Goal: Find specific page/section: Find specific page/section

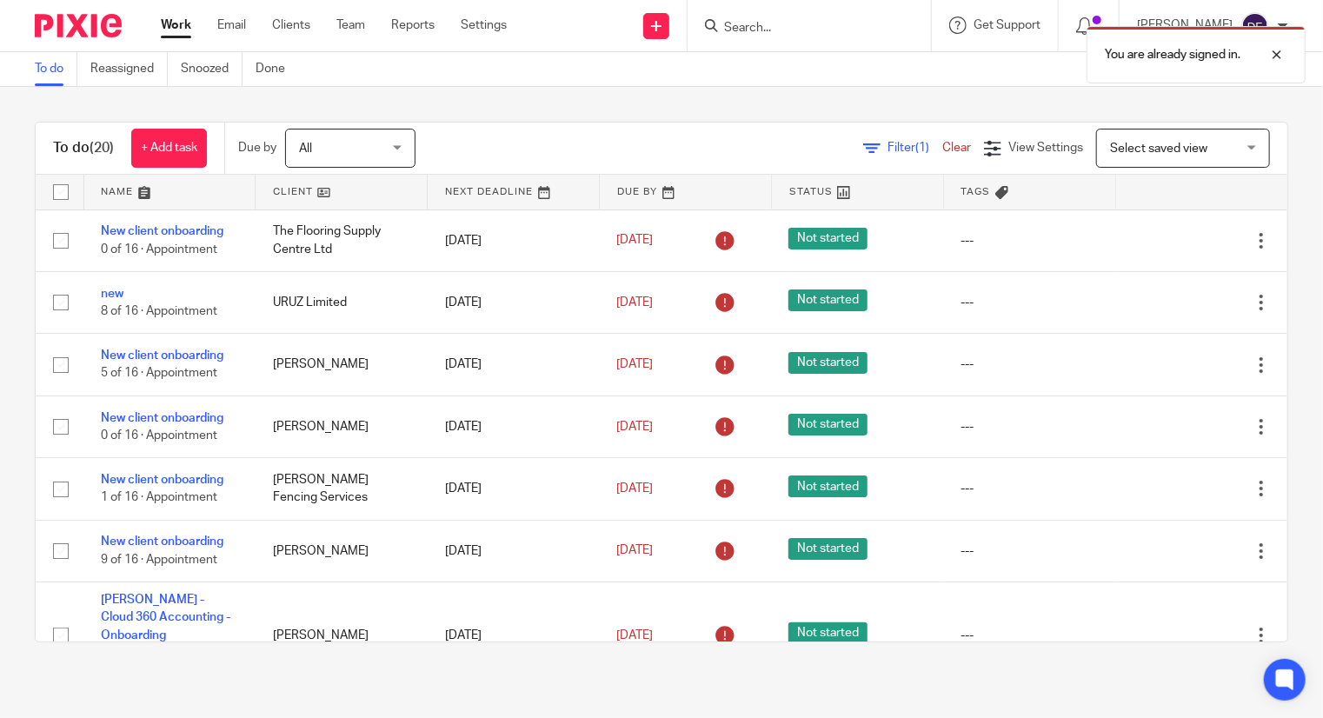
click at [803, 27] on div "You are already signed in." at bounding box center [983, 50] width 644 height 66
click at [761, 24] on div "You are already signed in." at bounding box center [983, 50] width 644 height 66
click at [1278, 57] on div at bounding box center [1263, 54] width 47 height 21
click at [766, 21] on input "Search" at bounding box center [800, 29] width 156 height 16
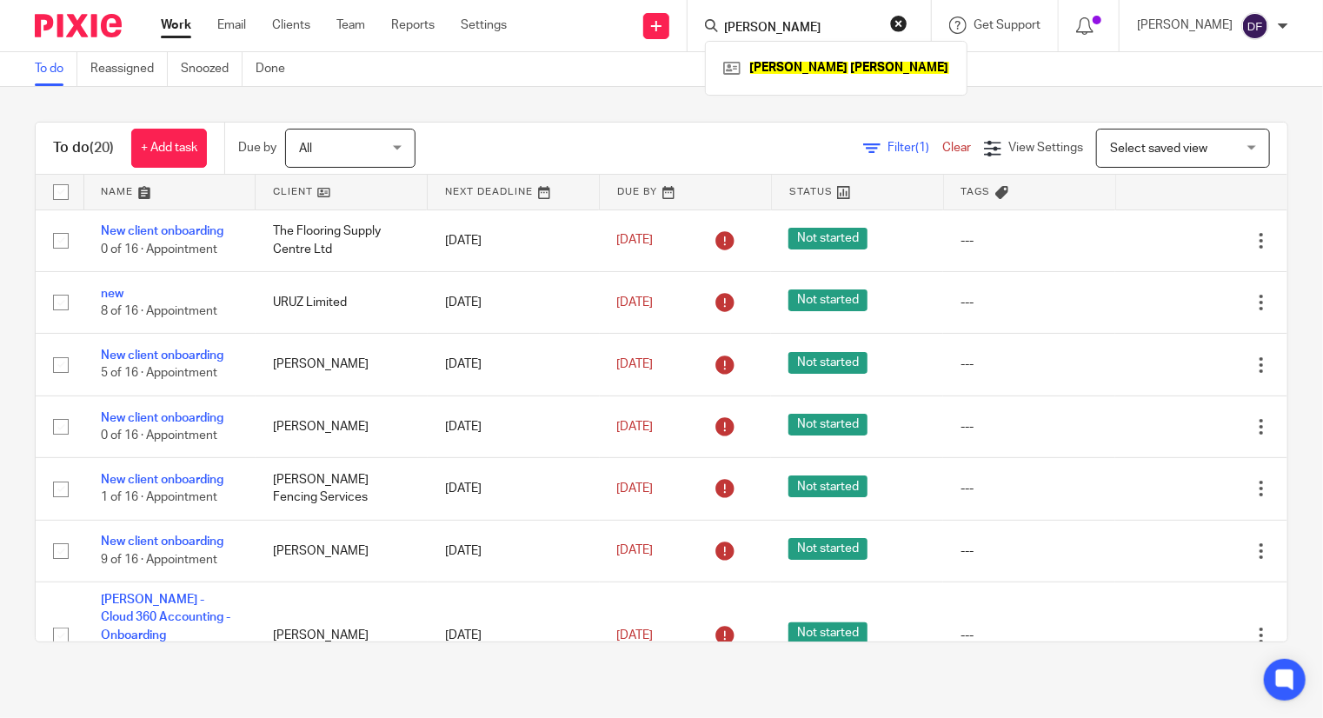
type input "john dvis"
click button "submit" at bounding box center [0, 0] width 0 height 0
click at [818, 63] on link at bounding box center [836, 68] width 235 height 26
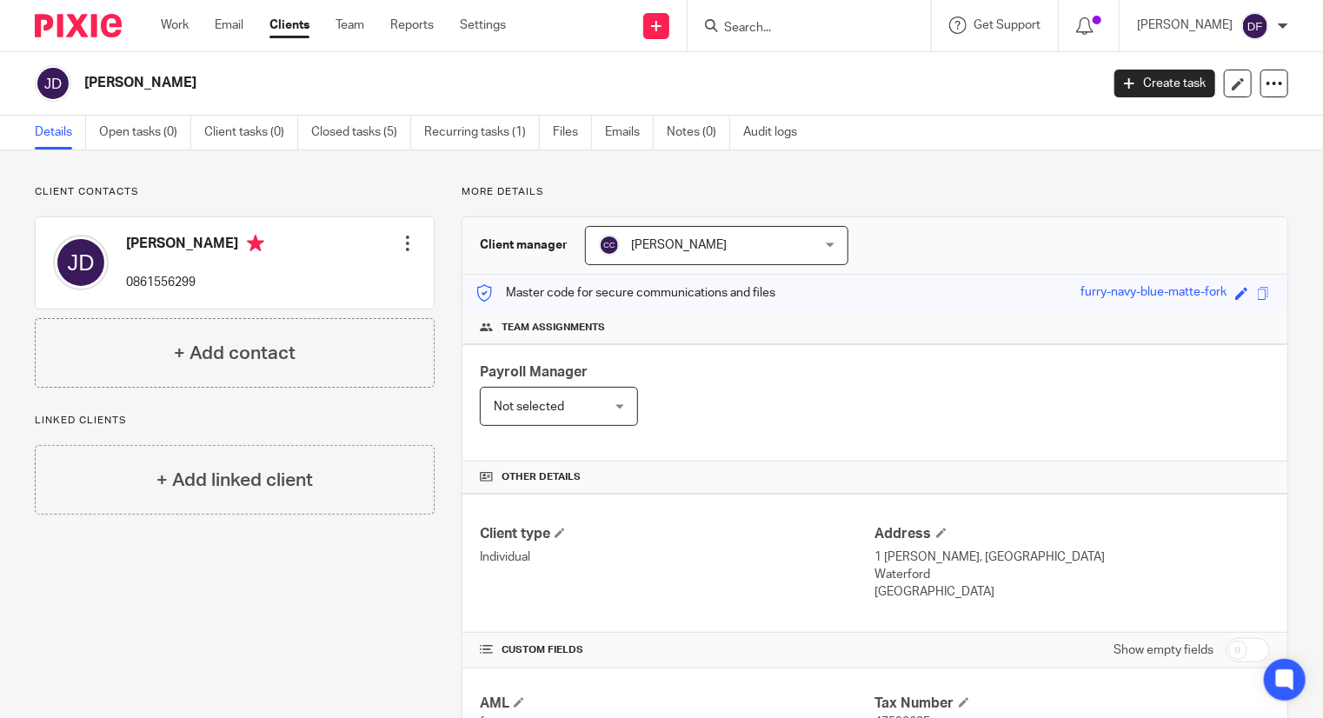
click at [834, 13] on div at bounding box center [809, 25] width 243 height 51
click at [828, 17] on form at bounding box center [814, 26] width 185 height 22
click at [789, 29] on input "Search" at bounding box center [800, 29] width 156 height 16
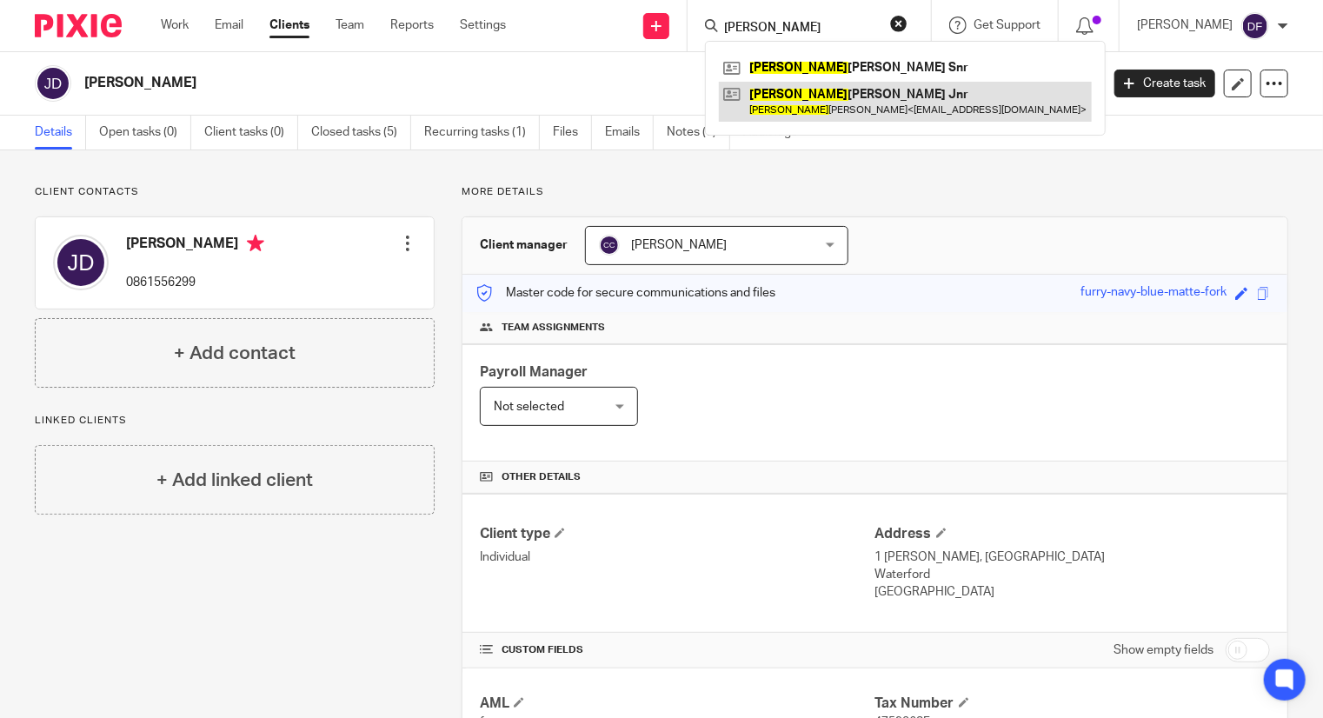
type input "myles"
click at [863, 84] on link at bounding box center [905, 102] width 373 height 40
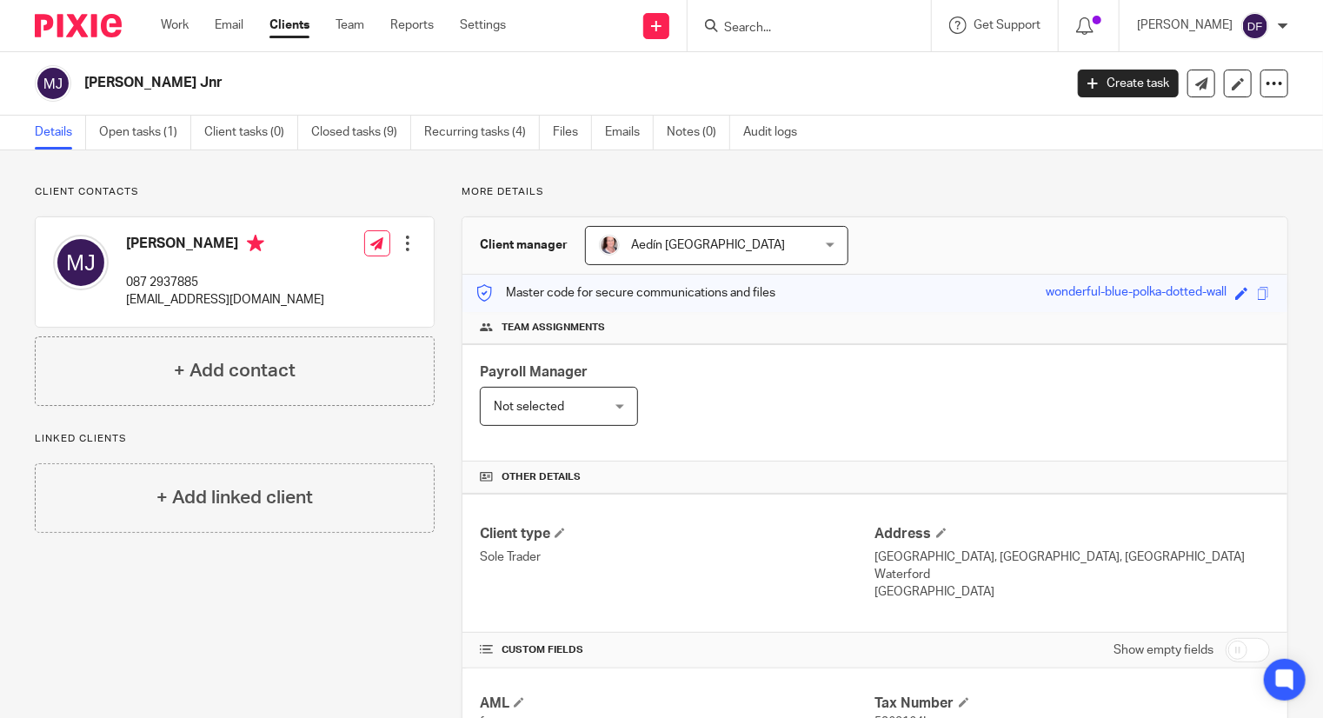
click at [873, 24] on input "Search" at bounding box center [800, 29] width 156 height 16
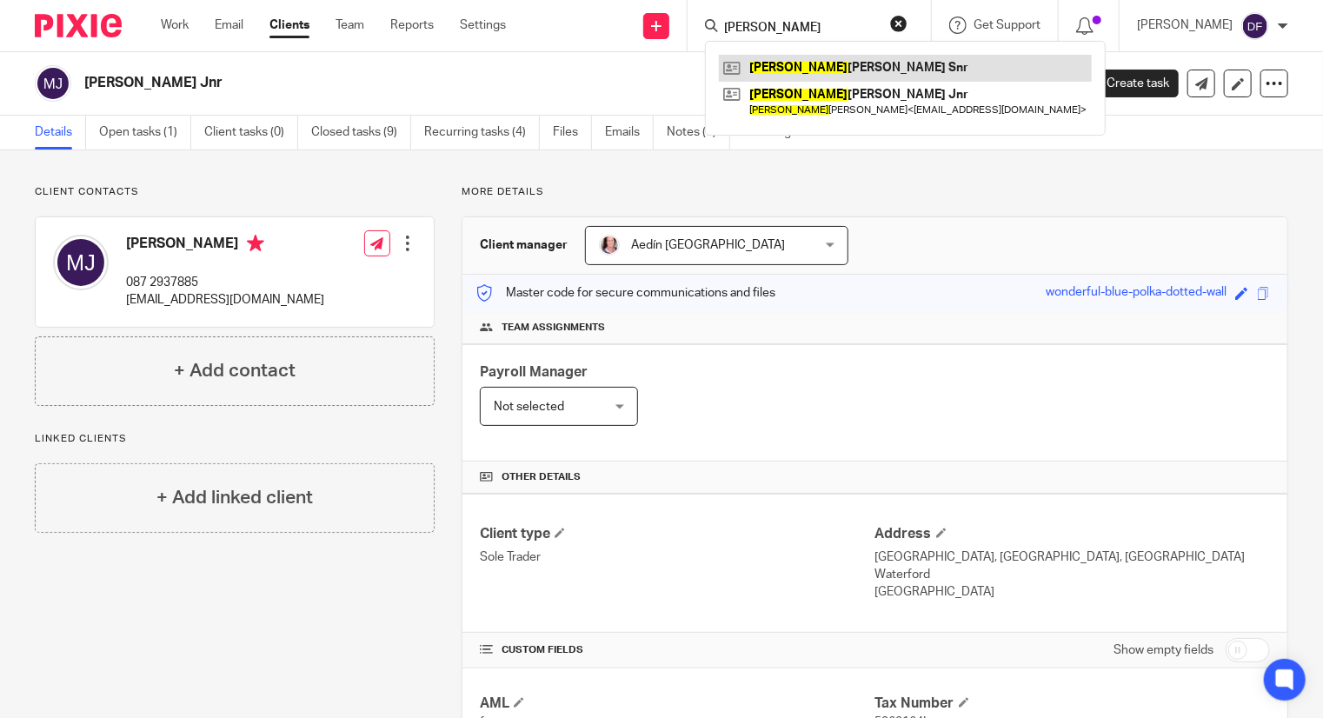
type input "myles"
click at [864, 63] on link at bounding box center [905, 68] width 373 height 26
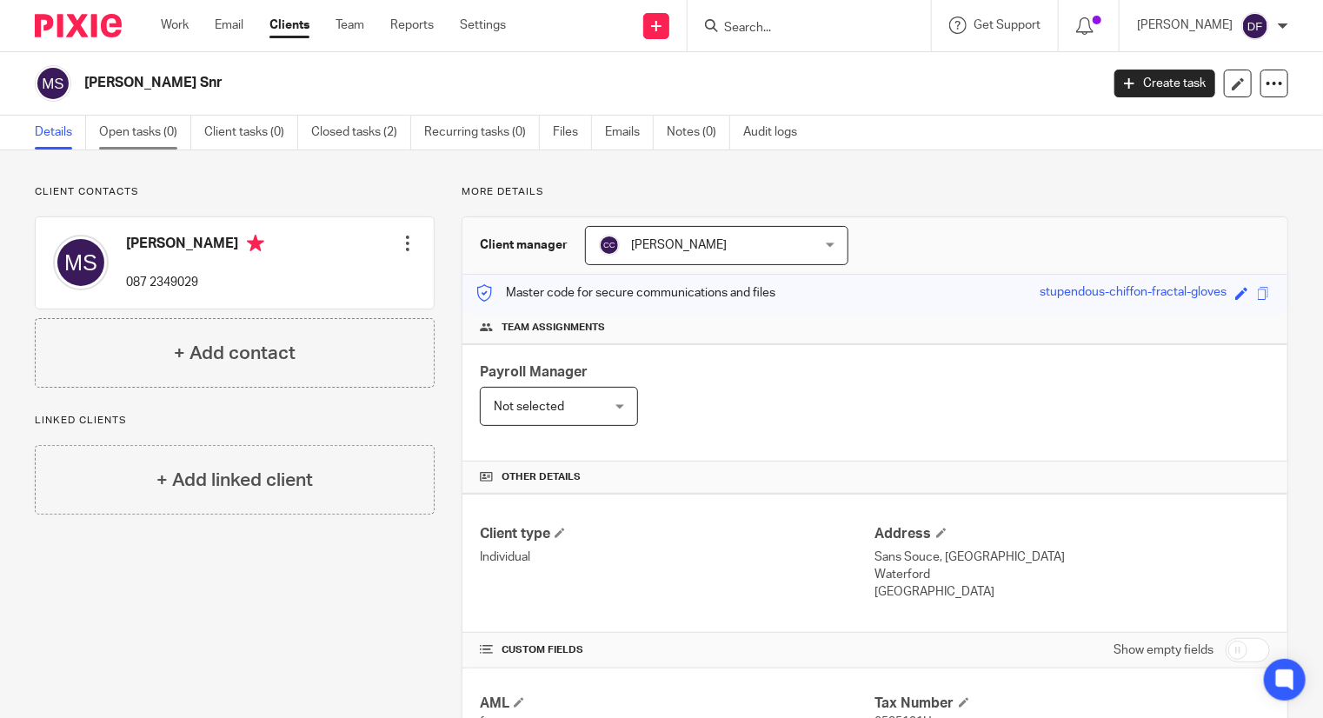
click at [169, 126] on link "Open tasks (0)" at bounding box center [145, 133] width 92 height 34
